Goal: Information Seeking & Learning: Stay updated

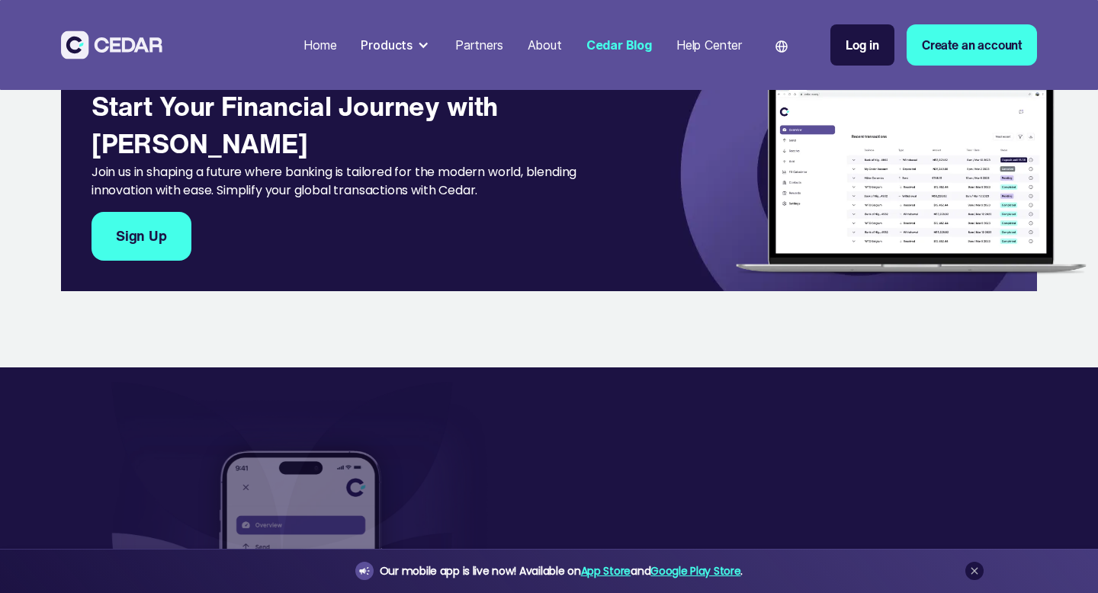
scroll to position [1551, 0]
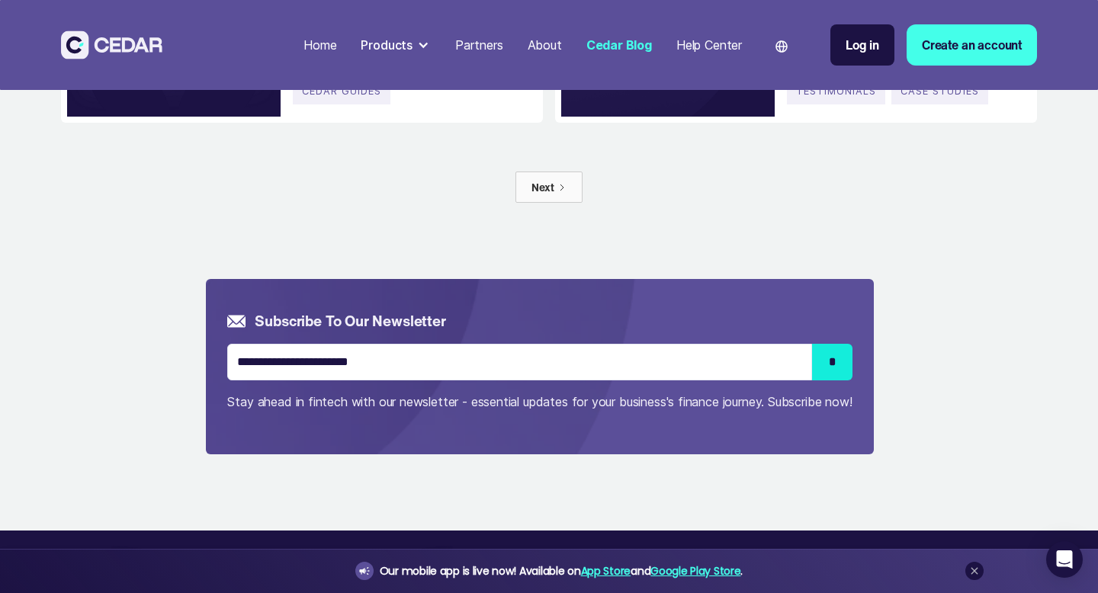
scroll to position [1284, 0]
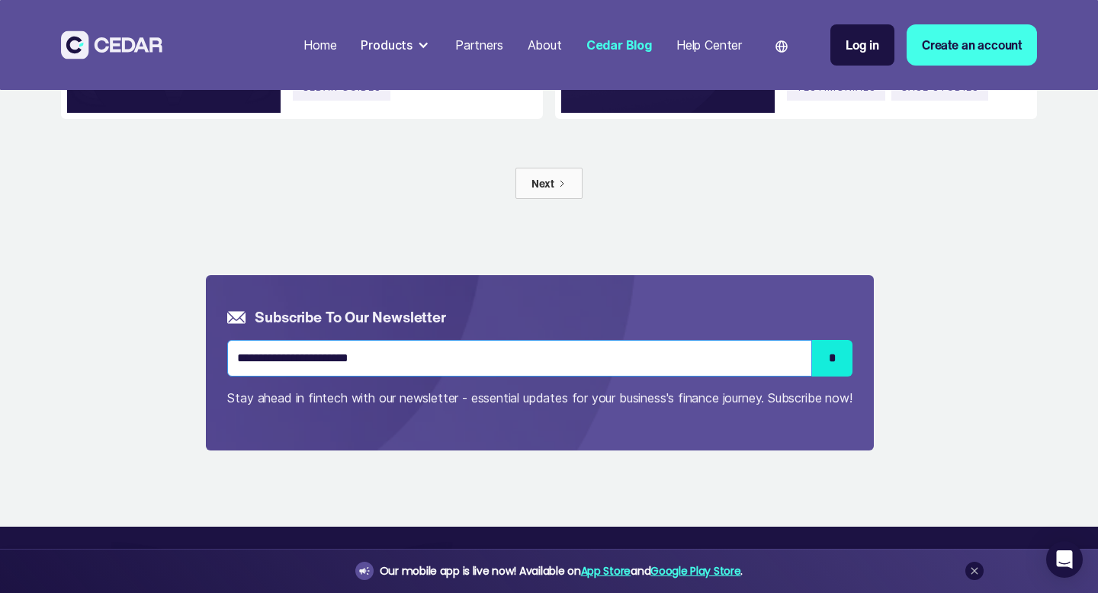
click at [324, 369] on input "Email Form" at bounding box center [519, 358] width 585 height 37
click at [314, 397] on p "Stay ahead in fintech with our newsletter - essential updates for your business…" at bounding box center [539, 398] width 625 height 18
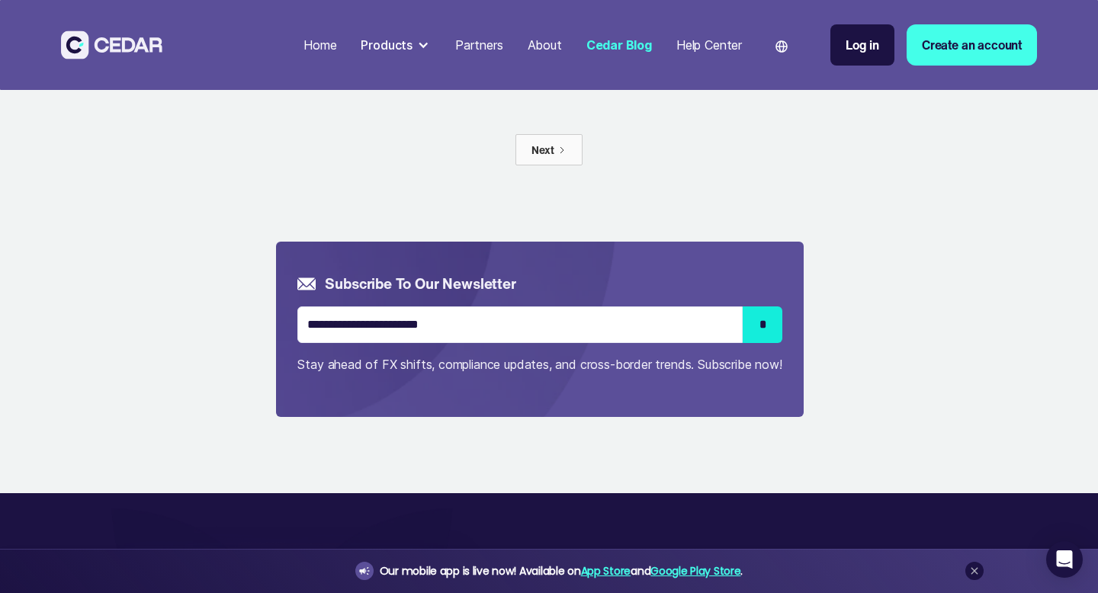
scroll to position [1320, 0]
